Goal: Task Accomplishment & Management: Manage account settings

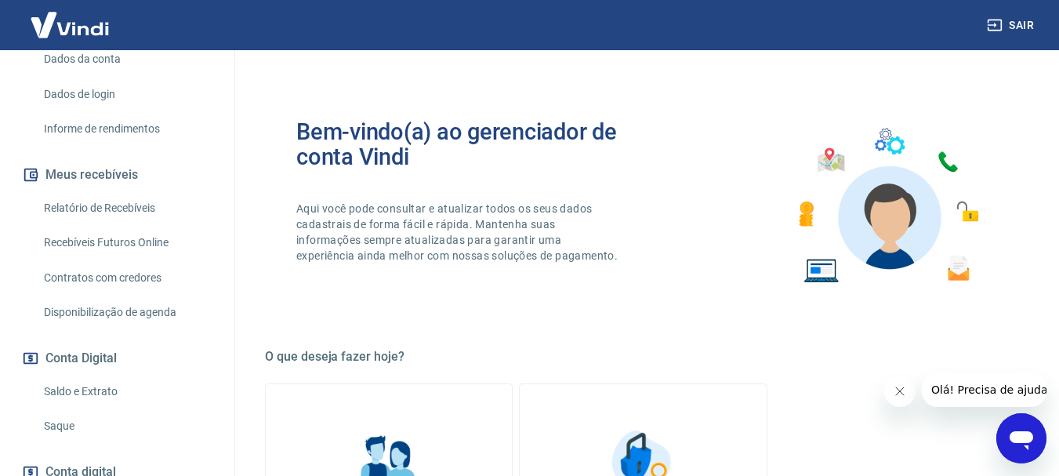
scroll to position [343, 0]
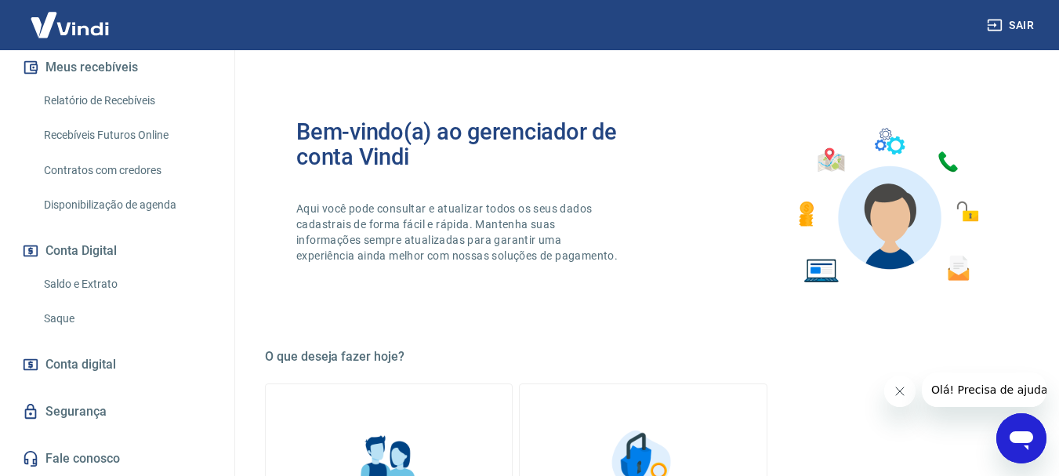
click at [56, 320] on link "Saque" at bounding box center [127, 319] width 178 height 32
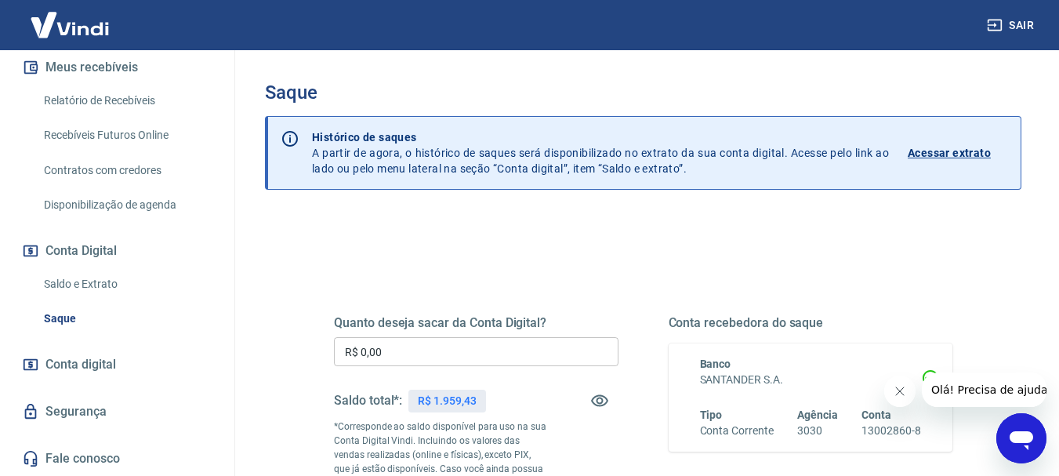
drag, startPoint x: 494, startPoint y: 355, endPoint x: 510, endPoint y: 354, distance: 15.7
click at [495, 355] on input "R$ 0,00" at bounding box center [476, 351] width 285 height 29
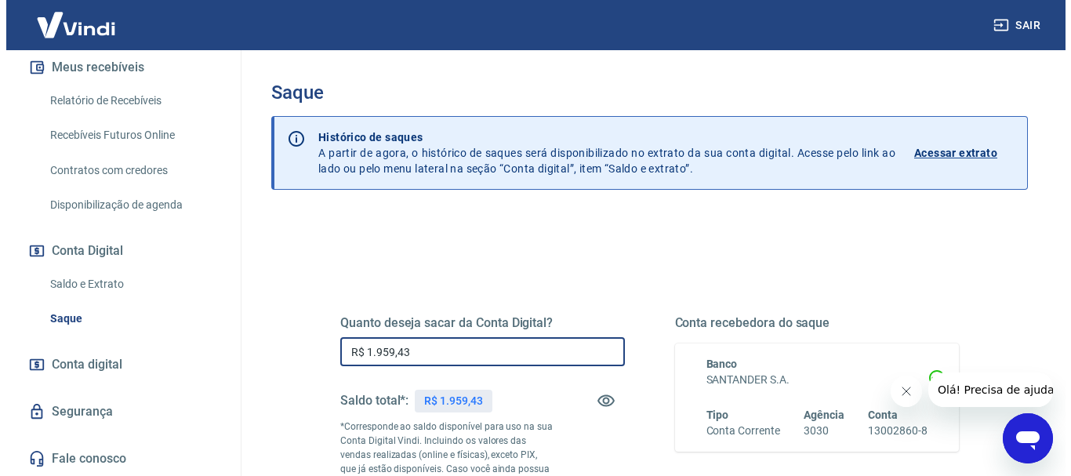
scroll to position [157, 0]
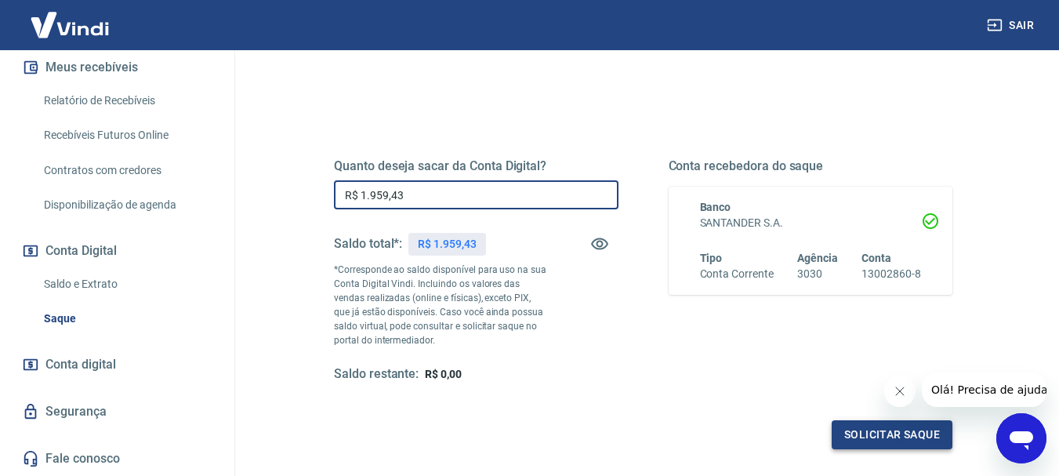
type input "R$ 1.959,43"
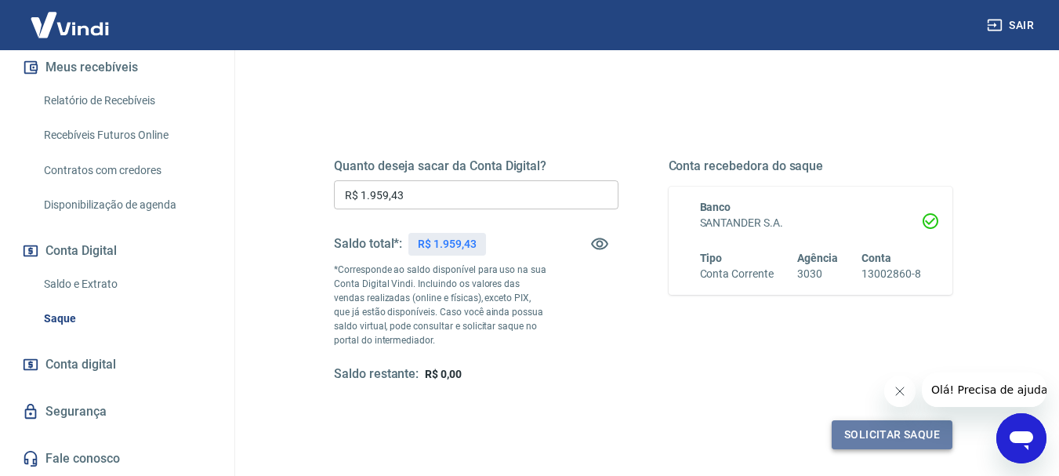
click at [910, 433] on button "Solicitar saque" at bounding box center [892, 434] width 121 height 29
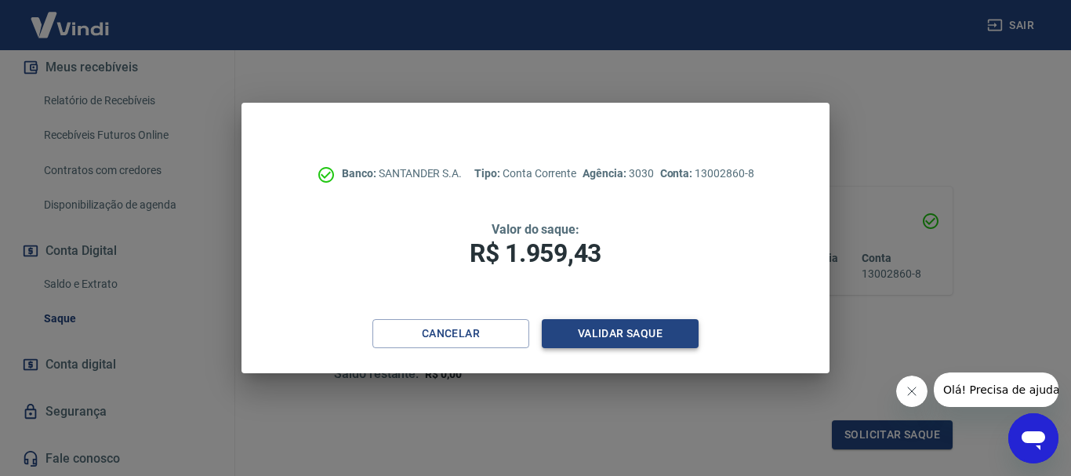
click at [655, 334] on button "Validar saque" at bounding box center [620, 333] width 157 height 29
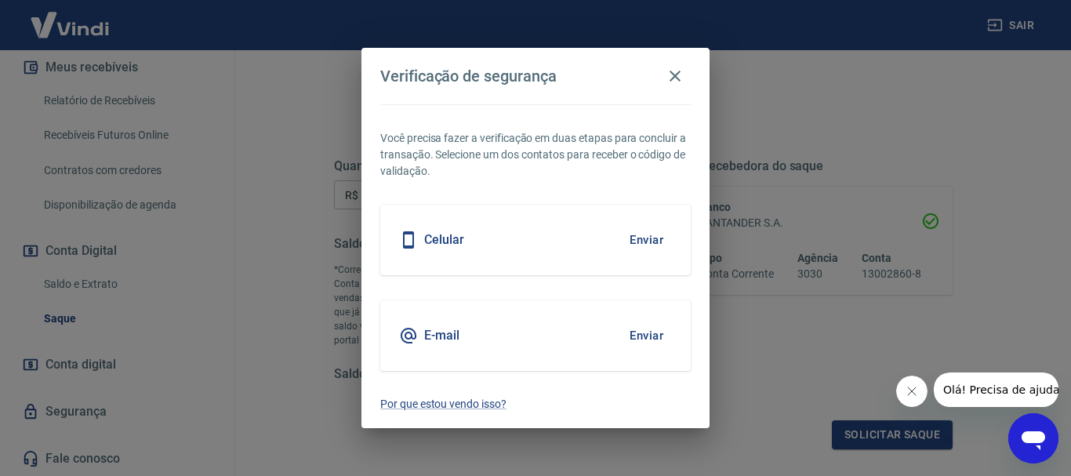
click at [654, 334] on button "Enviar" at bounding box center [646, 335] width 51 height 33
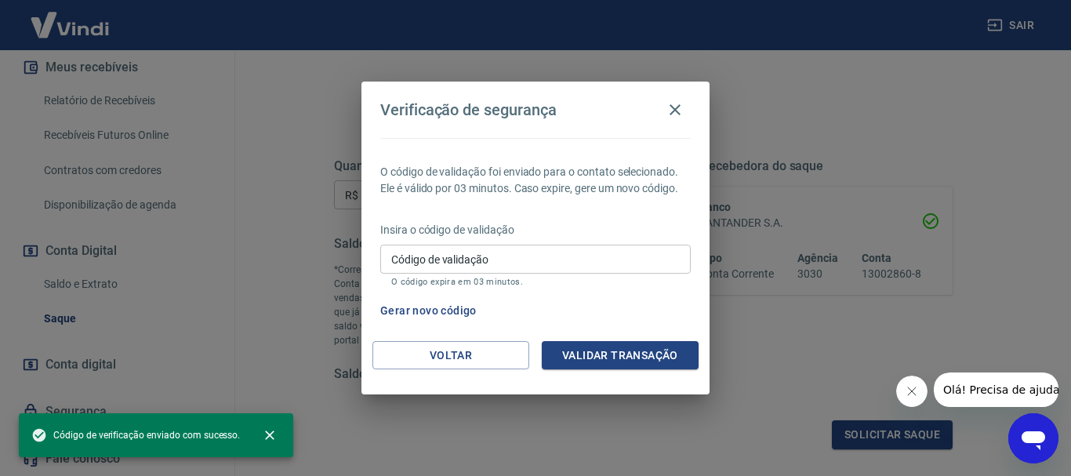
click at [481, 263] on input "Código de validação" at bounding box center [535, 259] width 311 height 29
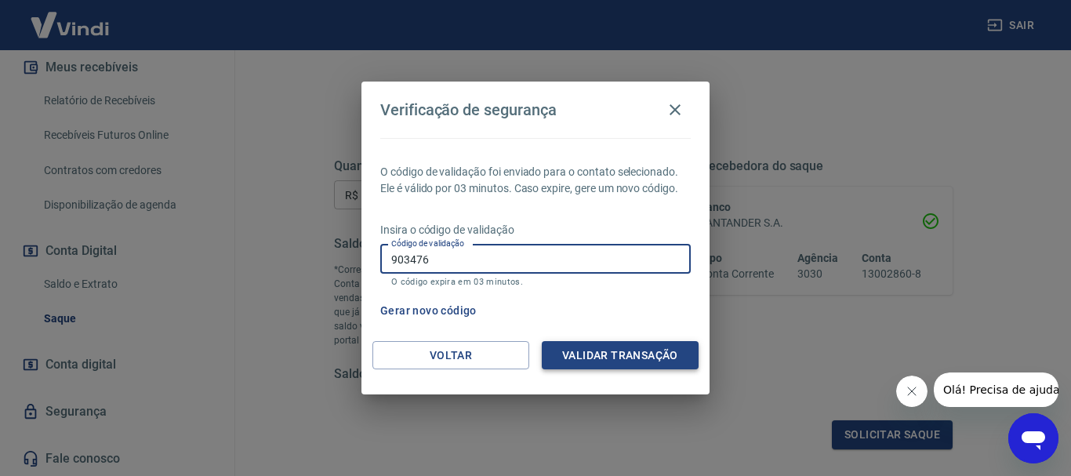
type input "903476"
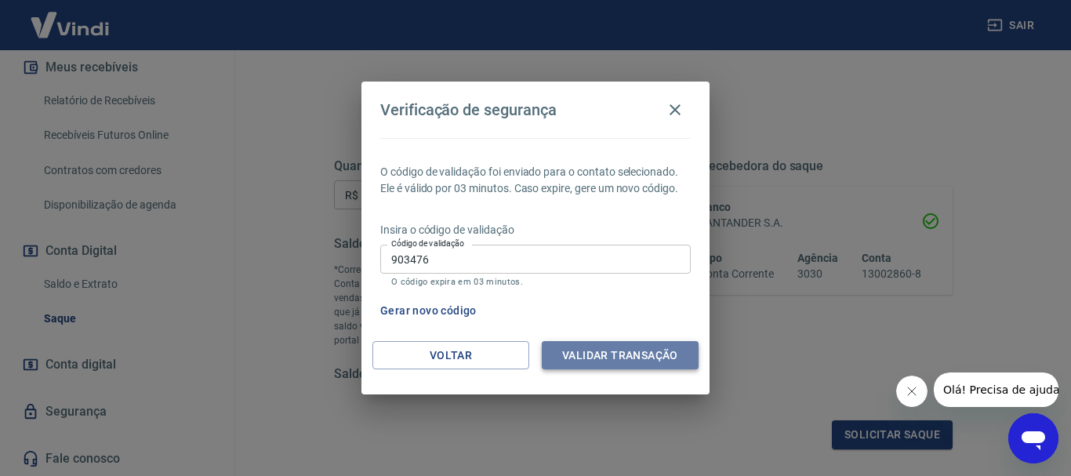
click at [590, 347] on button "Validar transação" at bounding box center [620, 355] width 157 height 29
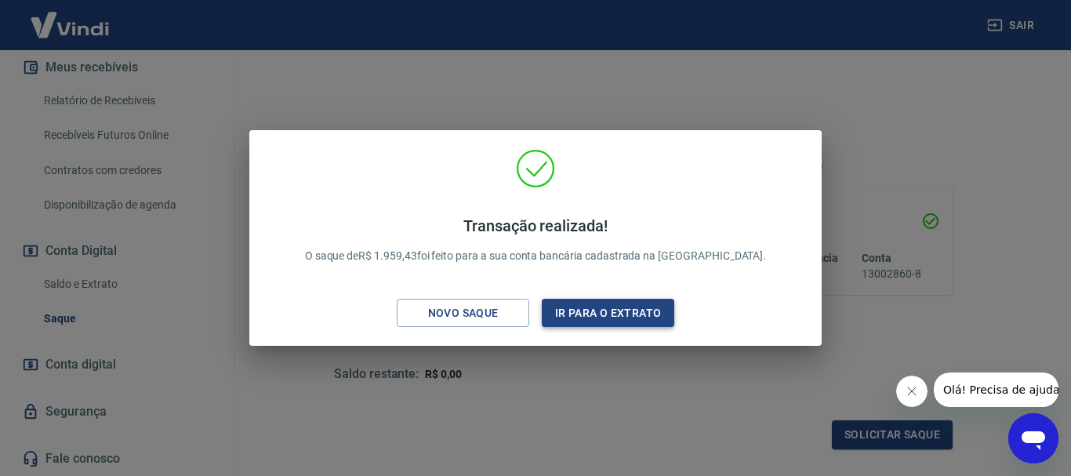
click at [608, 315] on button "Ir para o extrato" at bounding box center [608, 313] width 133 height 29
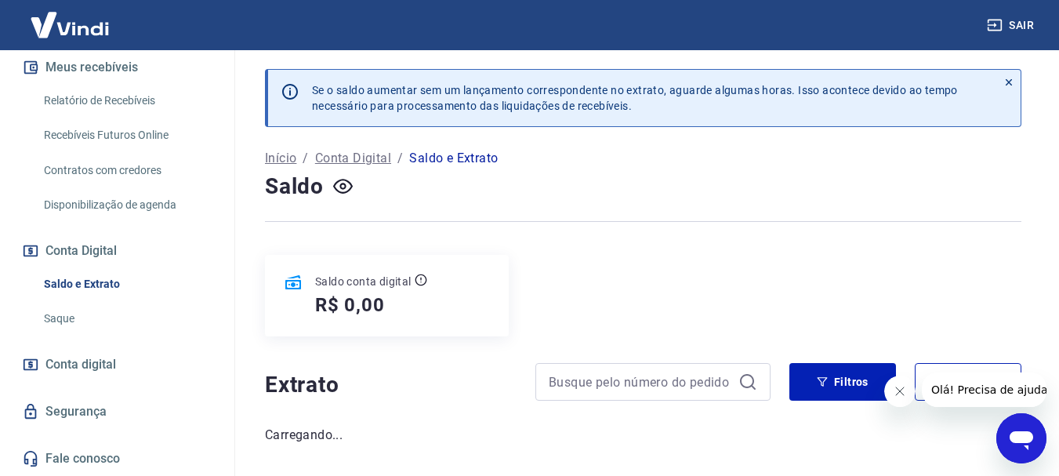
click at [1023, 25] on button "Sair" at bounding box center [1012, 25] width 56 height 29
